Goal: Contribute content

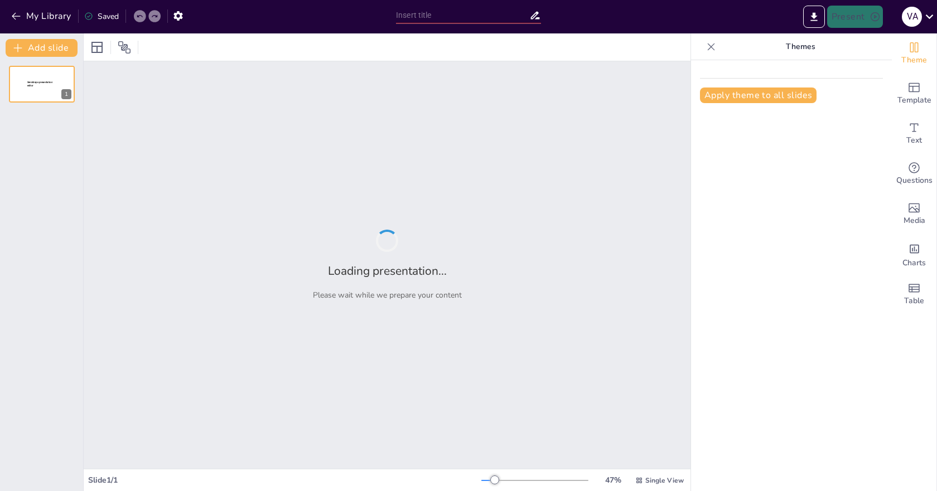
type input "Transformación Digital en Salud: Fases y Principios en la Comunicación de Datos"
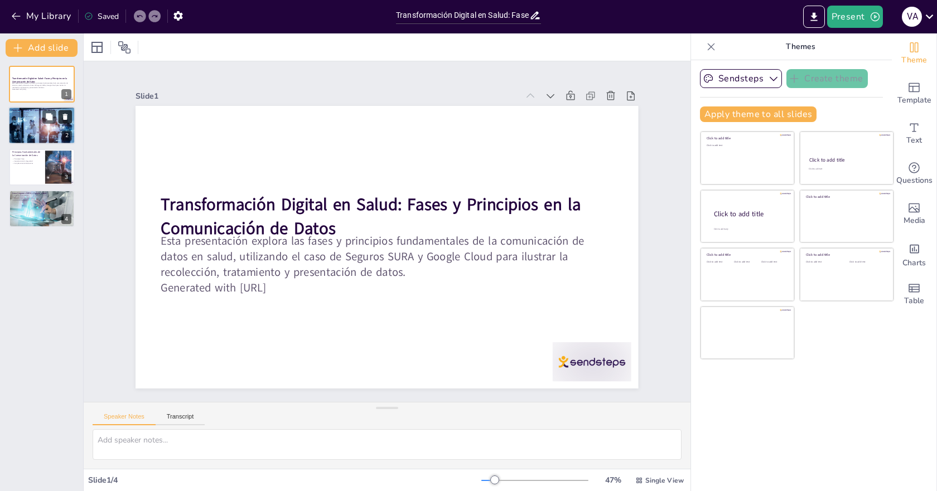
click at [65, 123] on button at bounding box center [65, 116] width 13 height 13
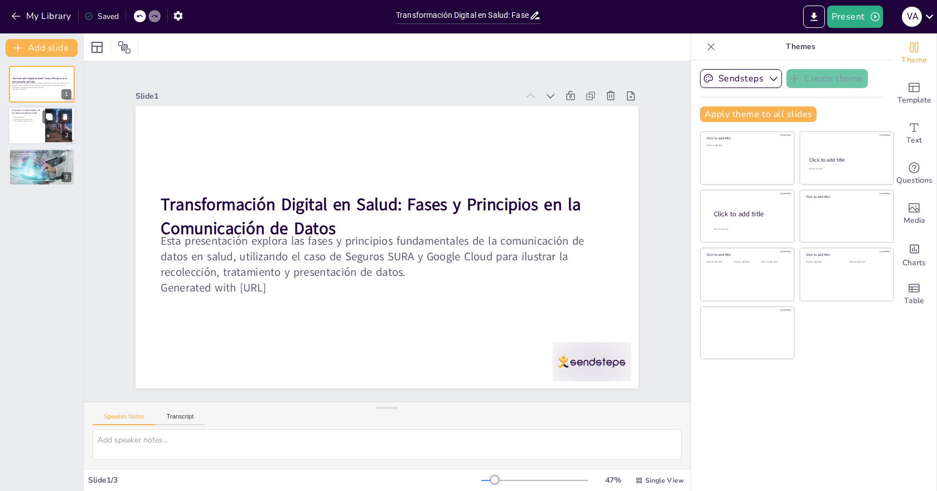
click at [48, 130] on div at bounding box center [59, 126] width 34 height 34
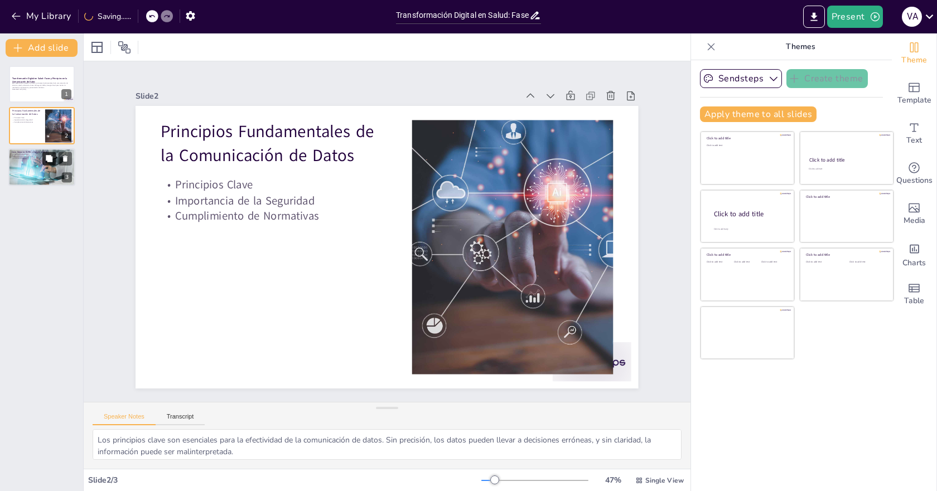
click at [50, 157] on icon at bounding box center [49, 158] width 7 height 7
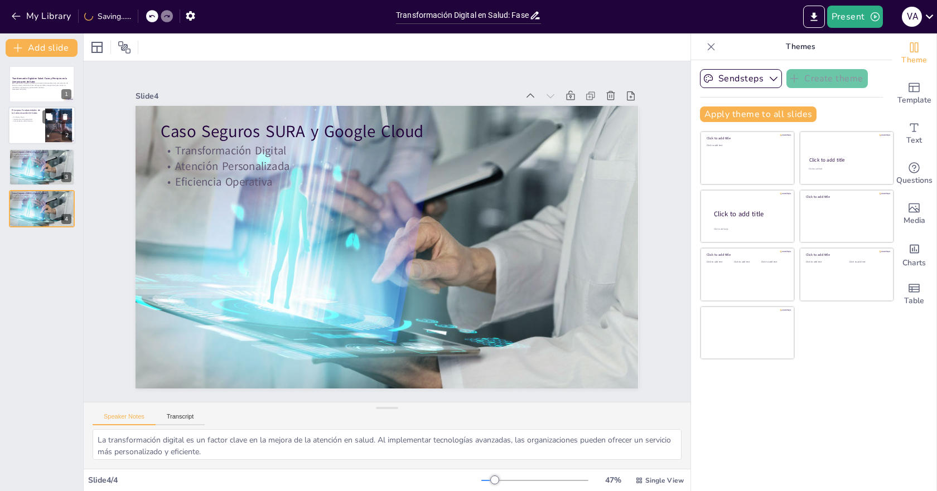
click at [44, 107] on div "Principios Fundamentales de la Comunicación de Datos Principios Clave Importanc…" at bounding box center [41, 126] width 67 height 38
type textarea "Los principios clave son esenciales para la efectividad de la comunicación de d…"
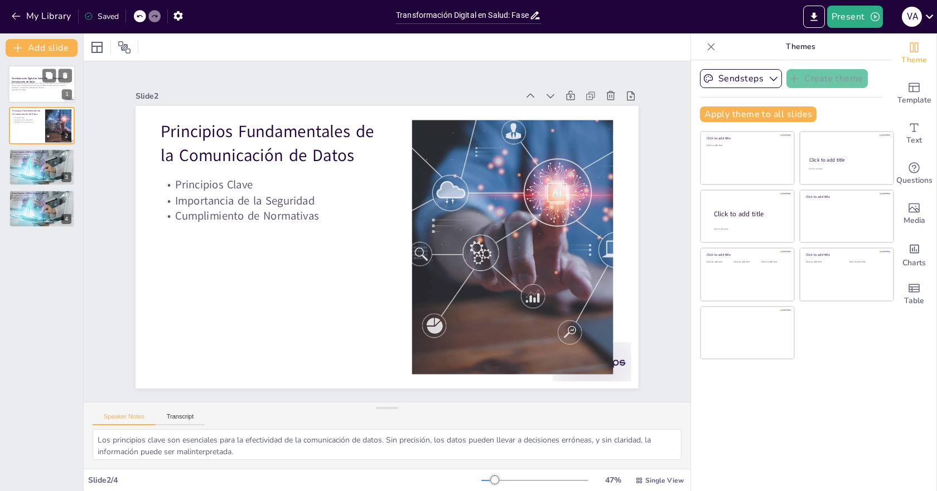
click at [40, 83] on p "Esta presentación explora las fases y principios fundamentales de la comunicaci…" at bounding box center [42, 86] width 60 height 6
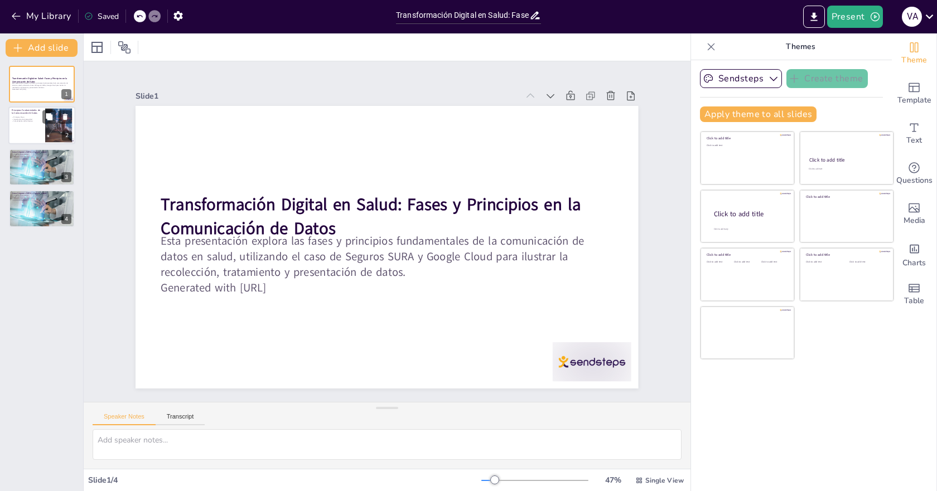
click at [16, 124] on div at bounding box center [41, 126] width 67 height 38
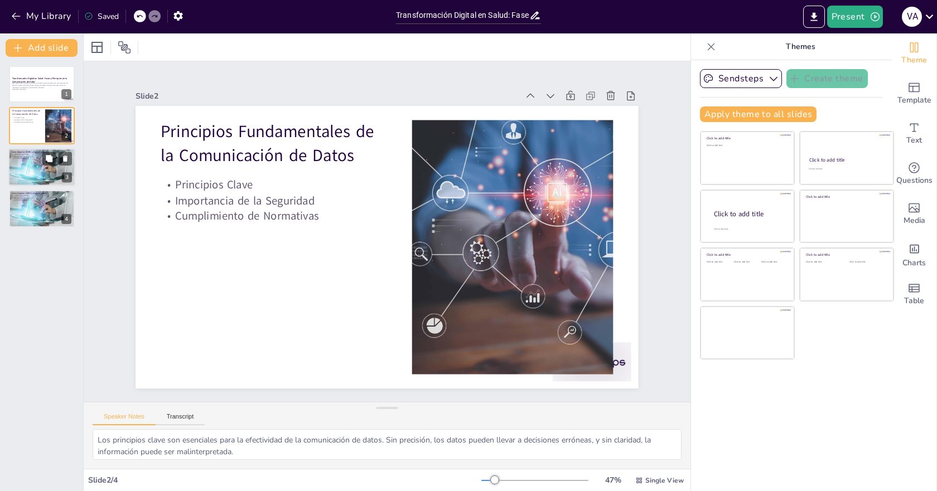
click at [17, 175] on div at bounding box center [41, 167] width 75 height 38
type textarea "La transformación digital es un factor clave en la mejora de la atención en sal…"
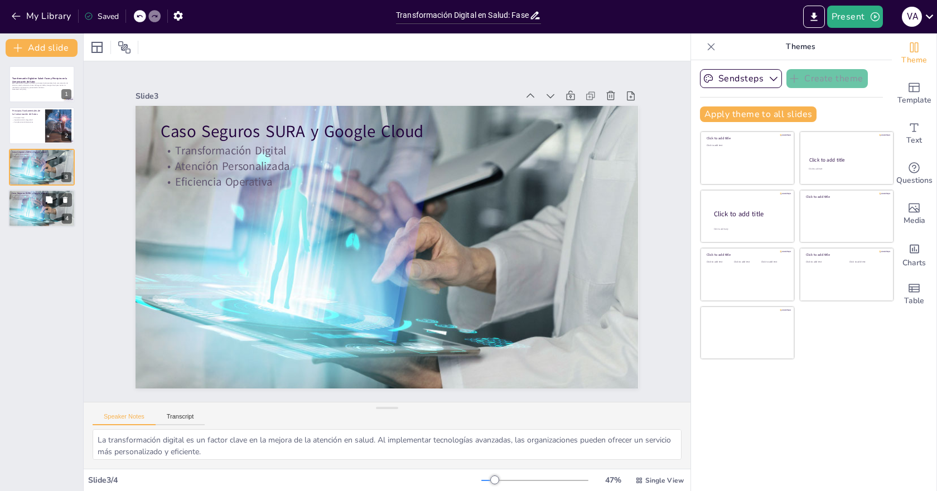
click at [12, 224] on div at bounding box center [41, 209] width 75 height 38
